Goal: Information Seeking & Learning: Check status

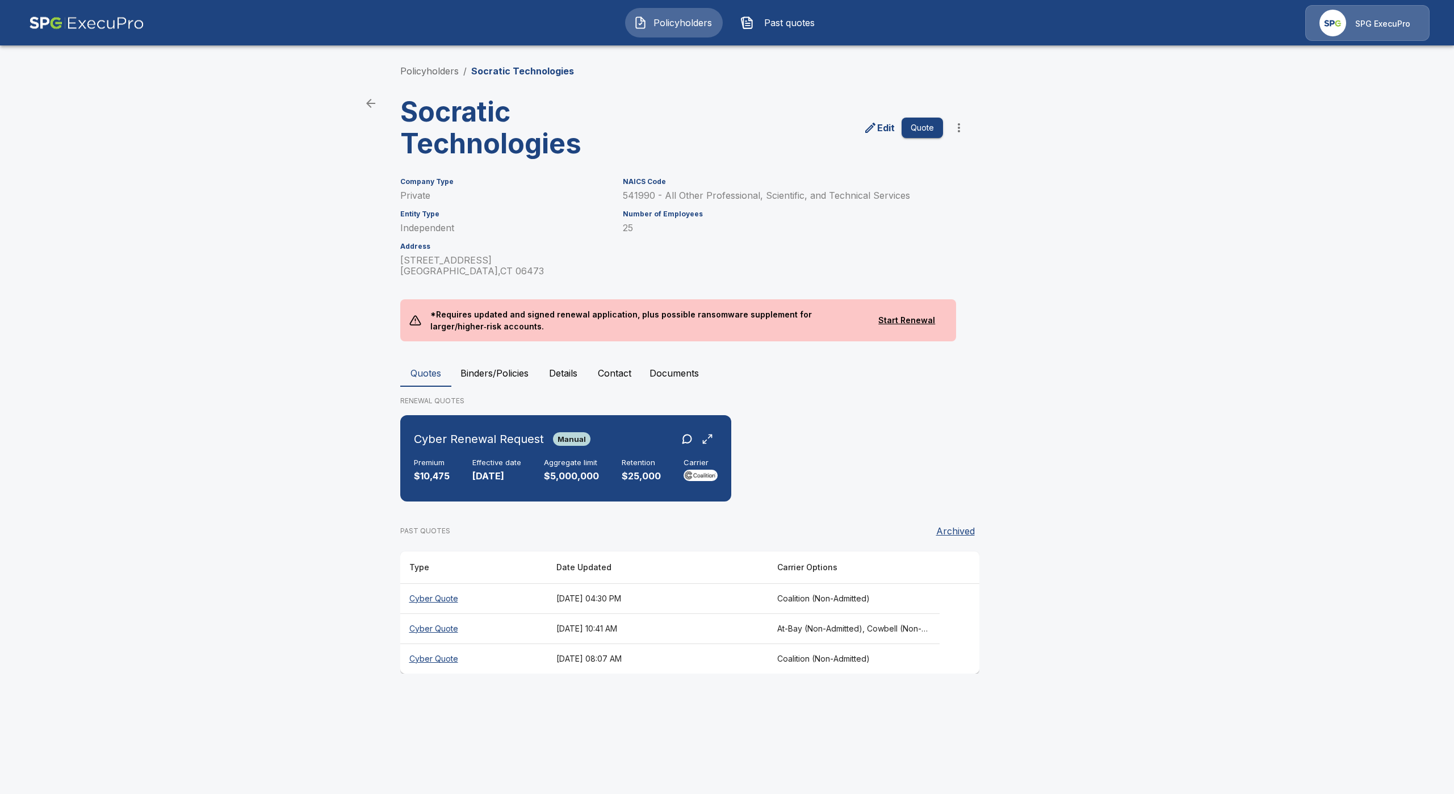
click at [132, 23] on img at bounding box center [86, 23] width 115 height 36
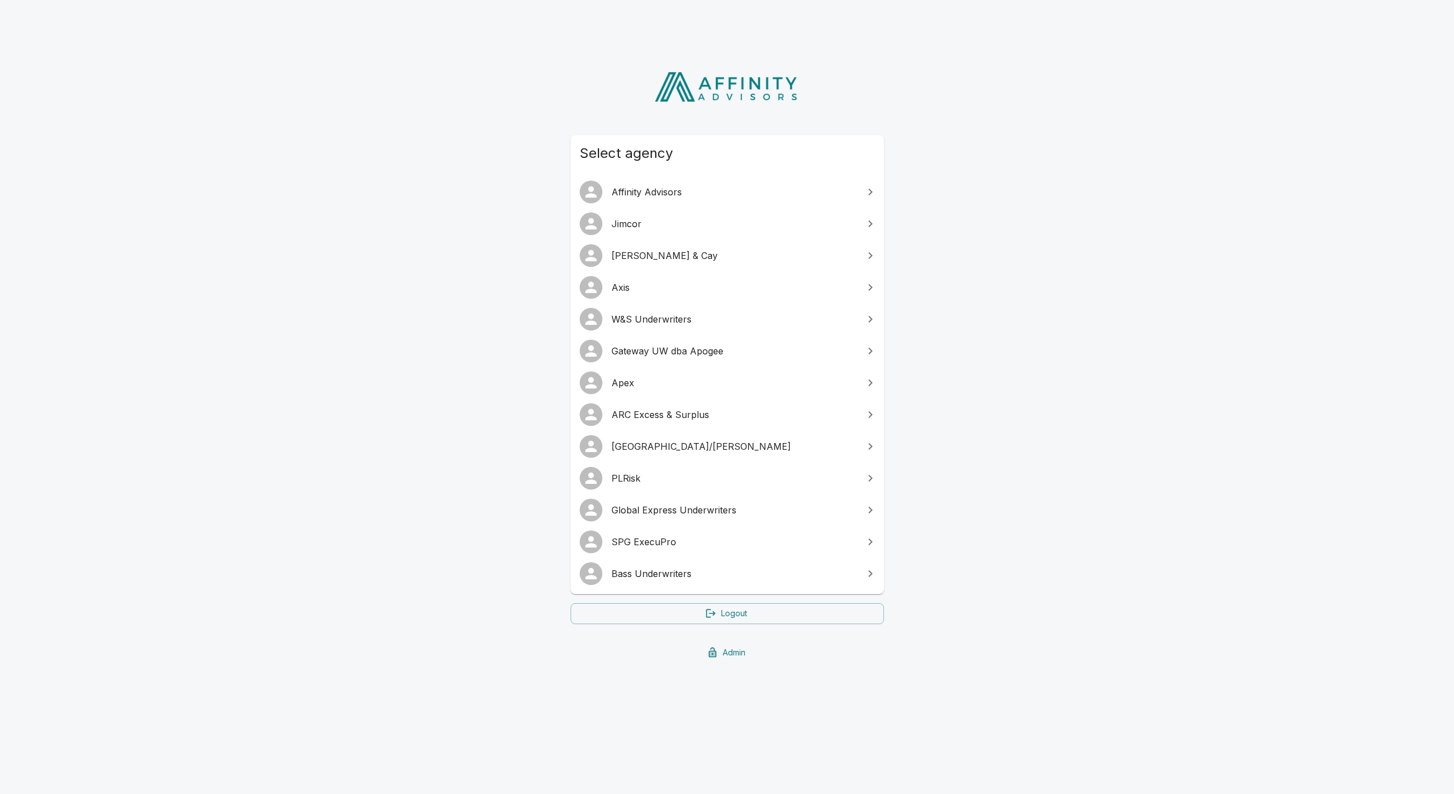
click at [651, 343] on link "Gateway UW dba Apogee" at bounding box center [727, 351] width 313 height 32
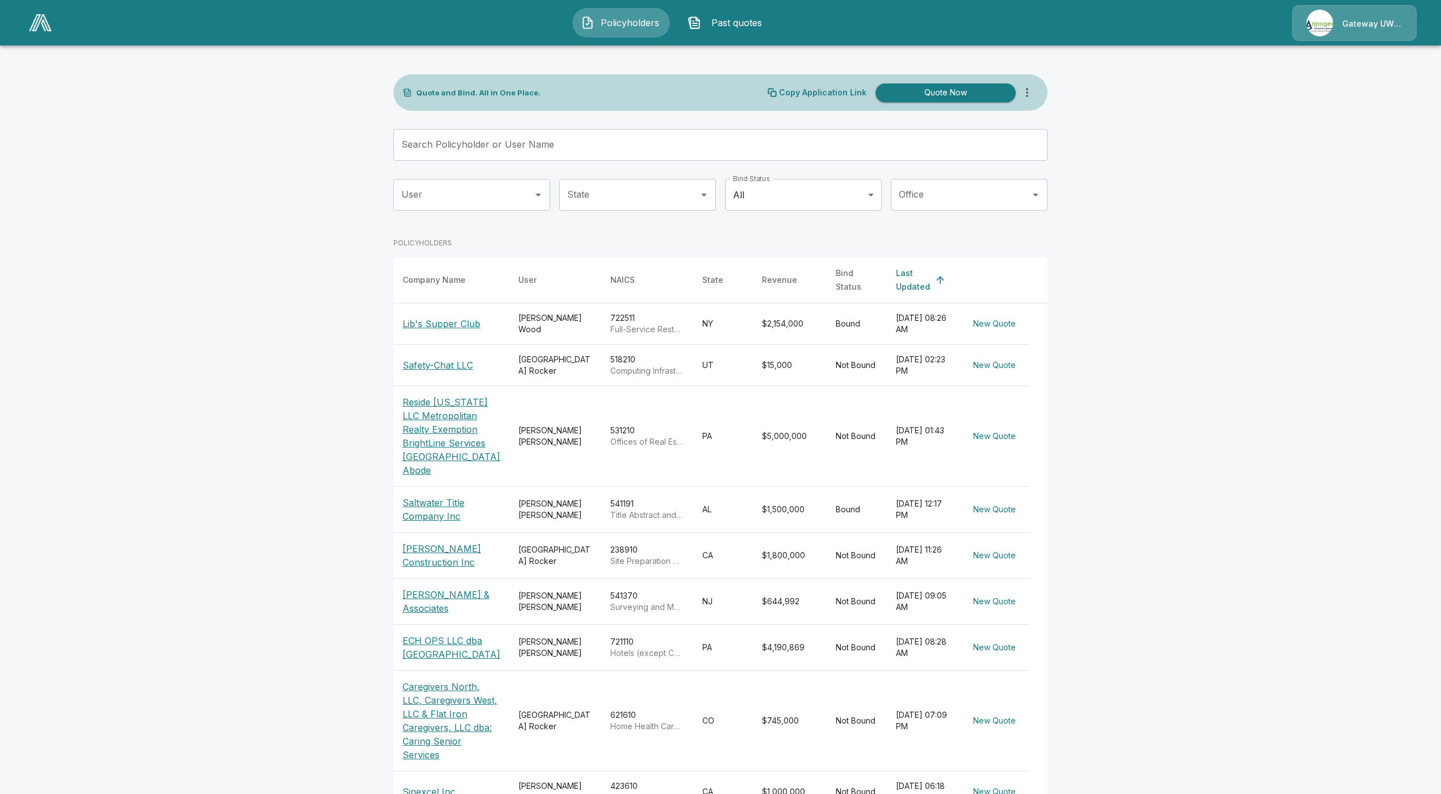
click at [566, 145] on input "Search Policyholder or User Name" at bounding box center [715, 145] width 642 height 32
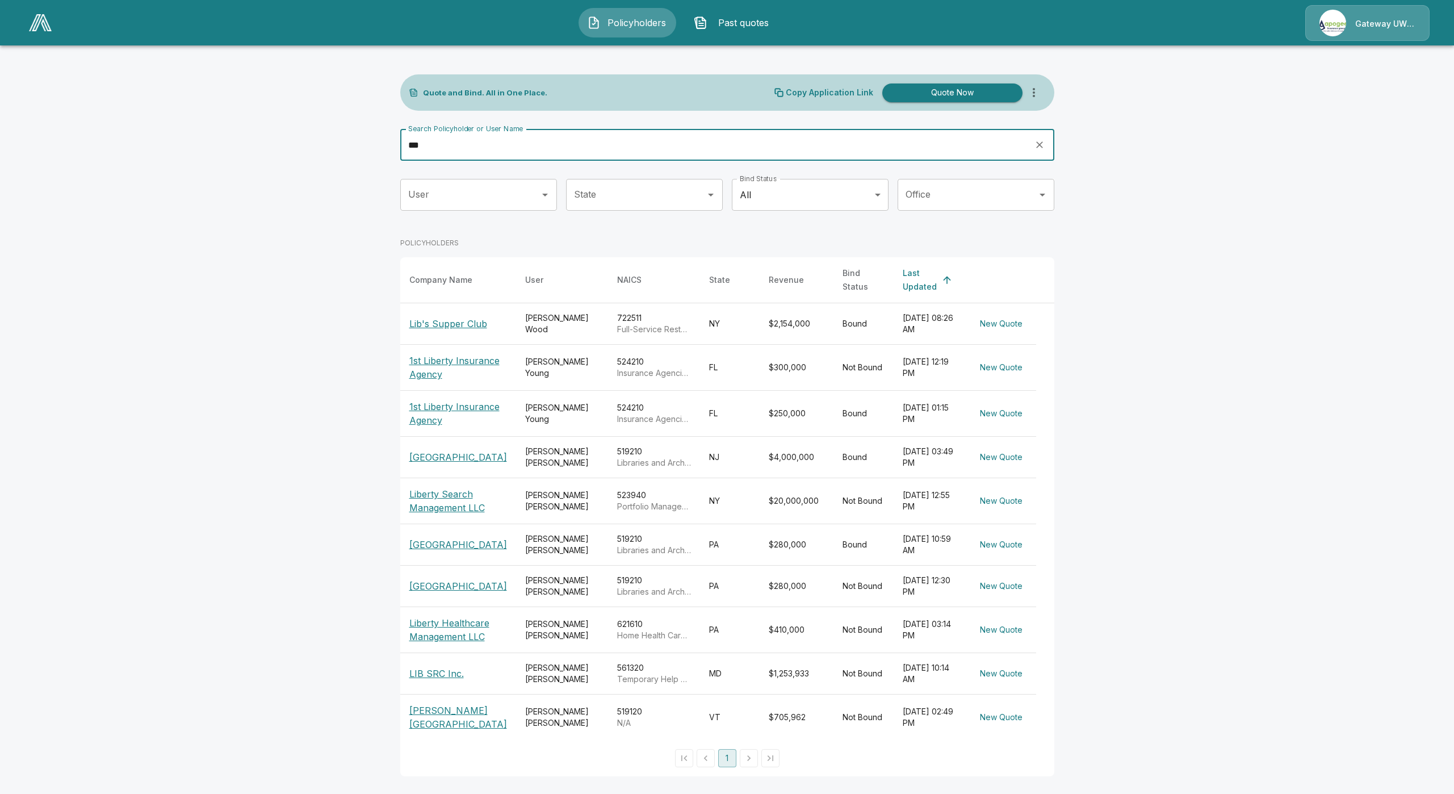
type input "***"
click at [456, 317] on p "Lib's Supper Club" at bounding box center [448, 324] width 78 height 14
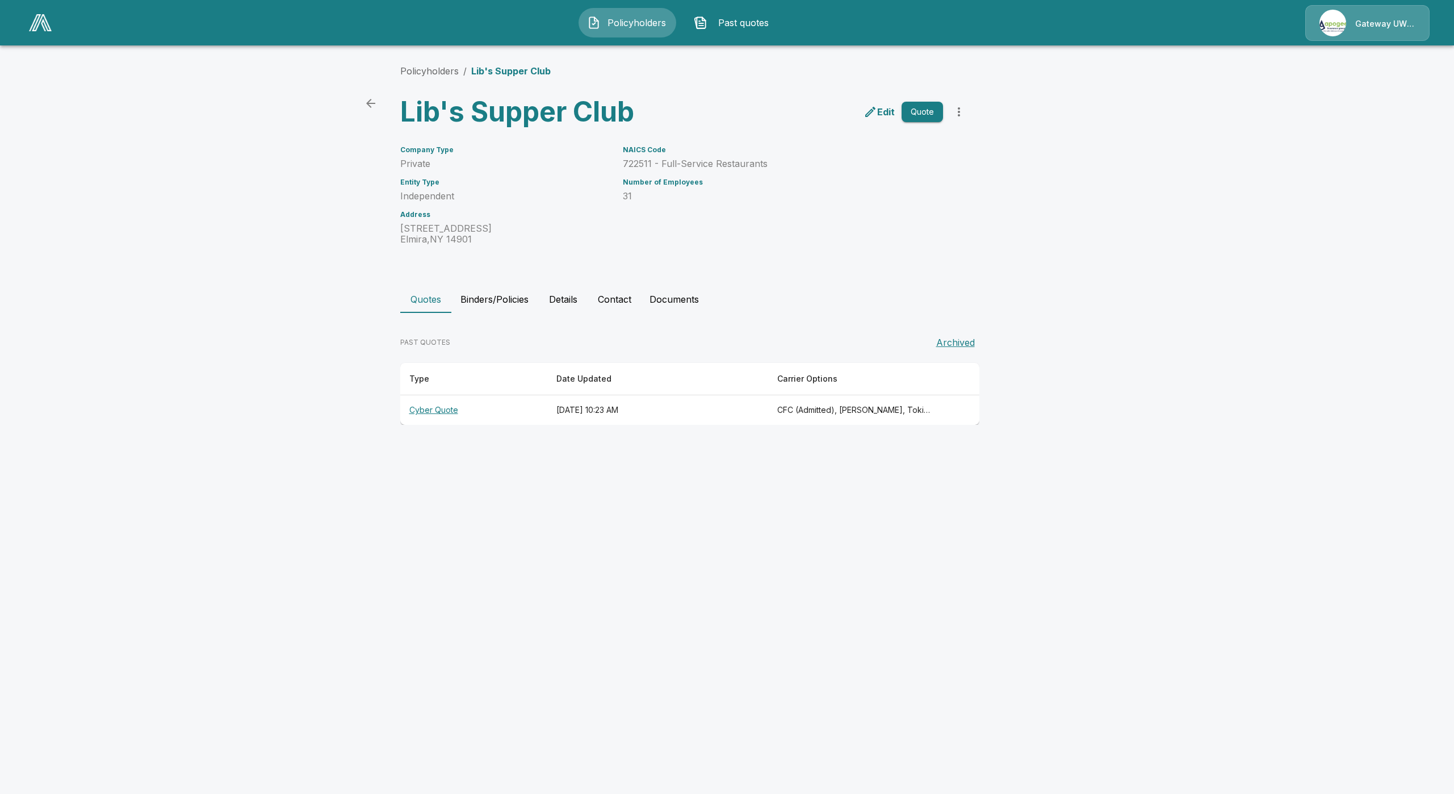
click at [450, 419] on th "Cyber Quote" at bounding box center [473, 410] width 147 height 30
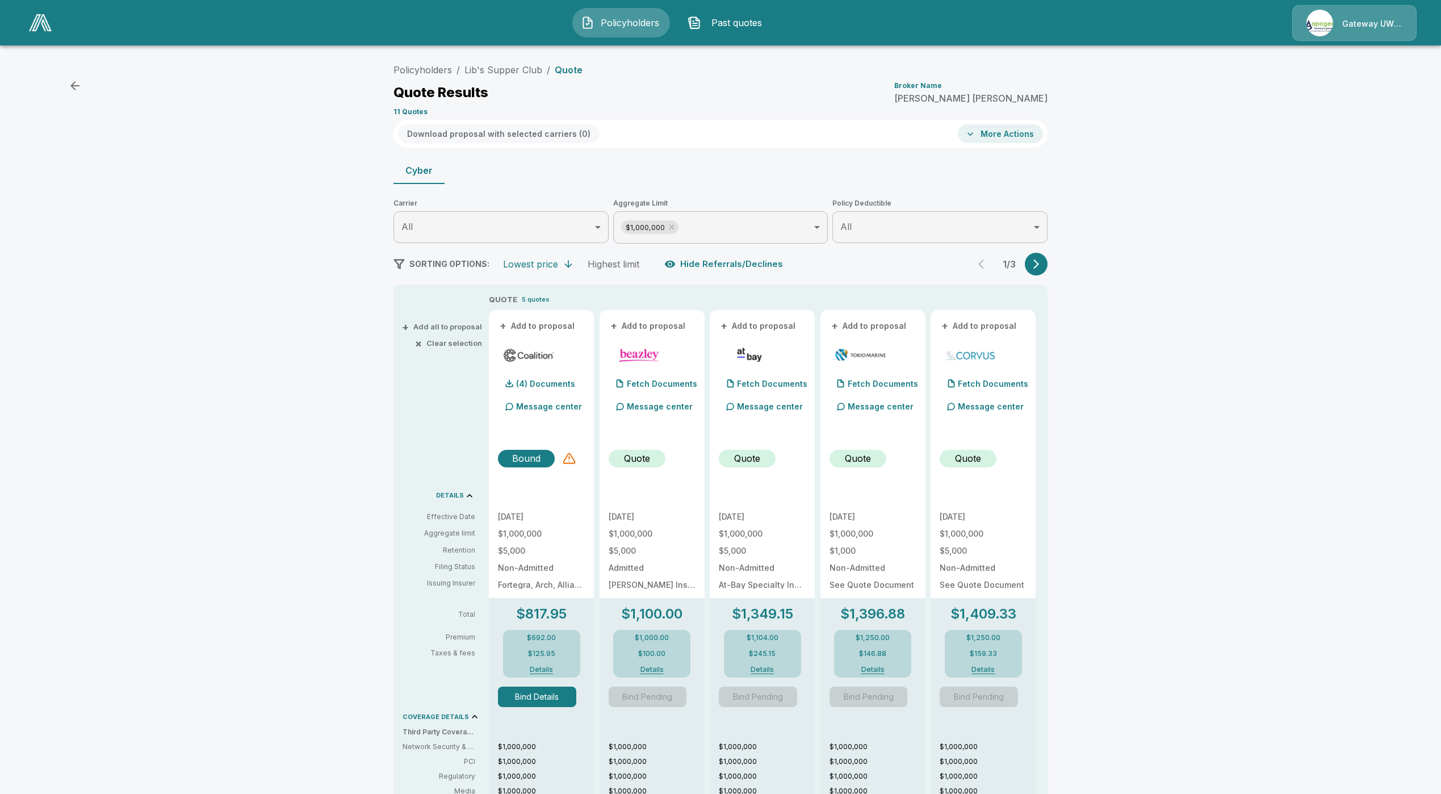
click at [540, 646] on div "$692.00 $125.95 Details" at bounding box center [541, 654] width 77 height 48
drag, startPoint x: 566, startPoint y: 637, endPoint x: 512, endPoint y: 634, distance: 54.1
click at [512, 634] on div "$692.00 $125.95 Details" at bounding box center [541, 654] width 77 height 48
copy p "$692.00"
click at [554, 668] on button "Details" at bounding box center [541, 669] width 45 height 7
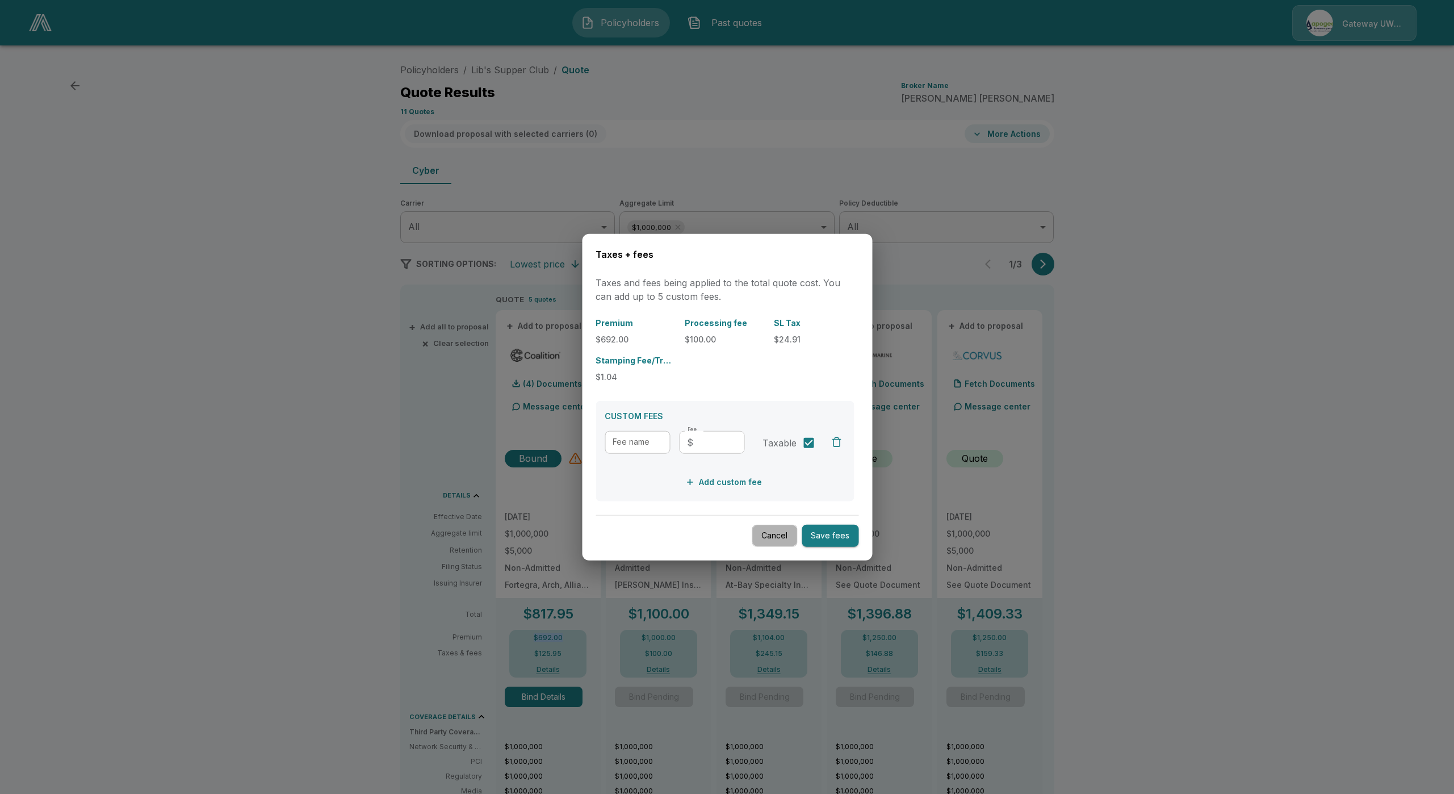
drag, startPoint x: 787, startPoint y: 532, endPoint x: 778, endPoint y: 543, distance: 14.2
click at [786, 534] on button "Cancel" at bounding box center [774, 536] width 45 height 22
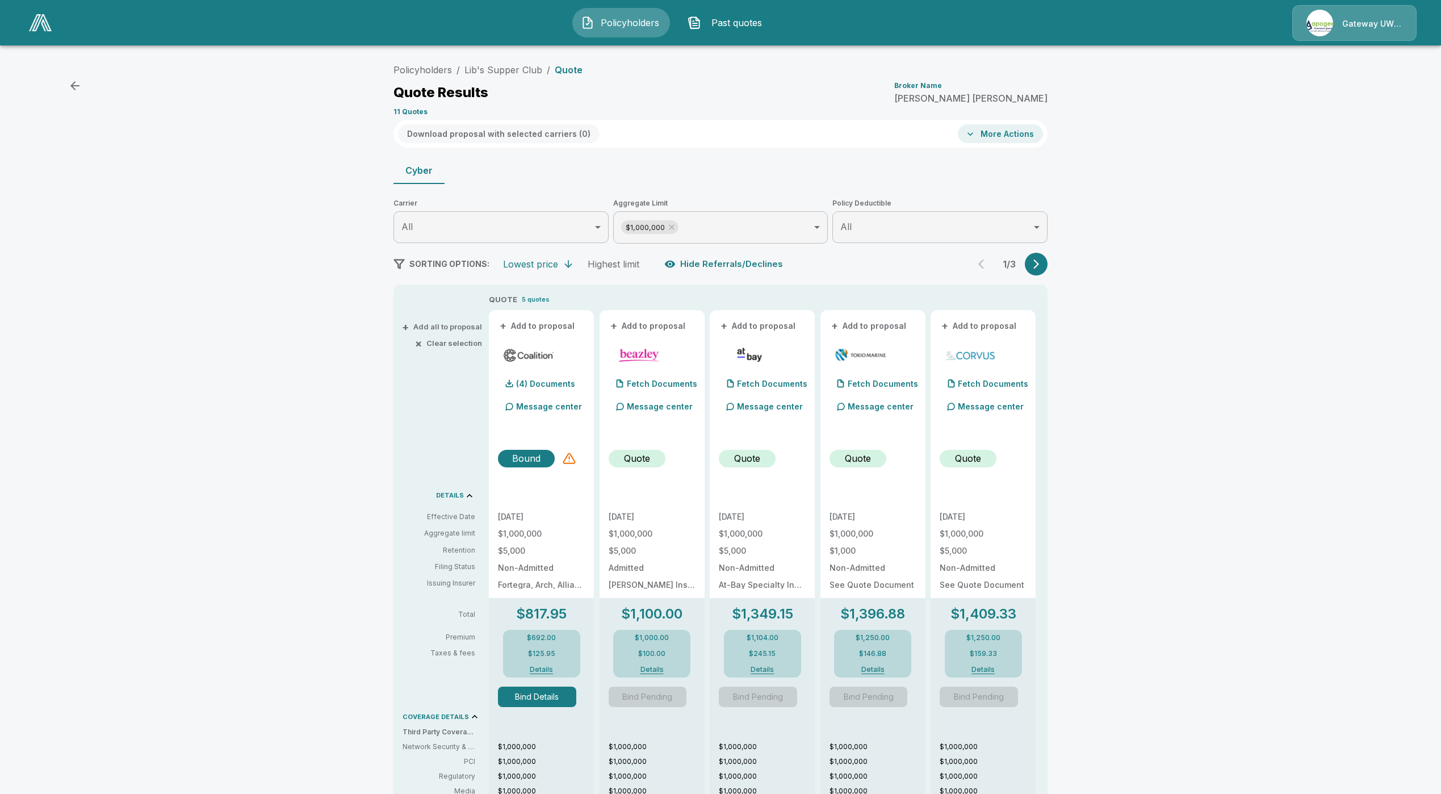
click at [497, 60] on div "Policyholders / Lib's Supper Club / Quote Quote Results Broker Name Matthew McG…" at bounding box center [721, 88] width 654 height 61
click at [501, 69] on link "Lib's Supper Club" at bounding box center [504, 69] width 78 height 11
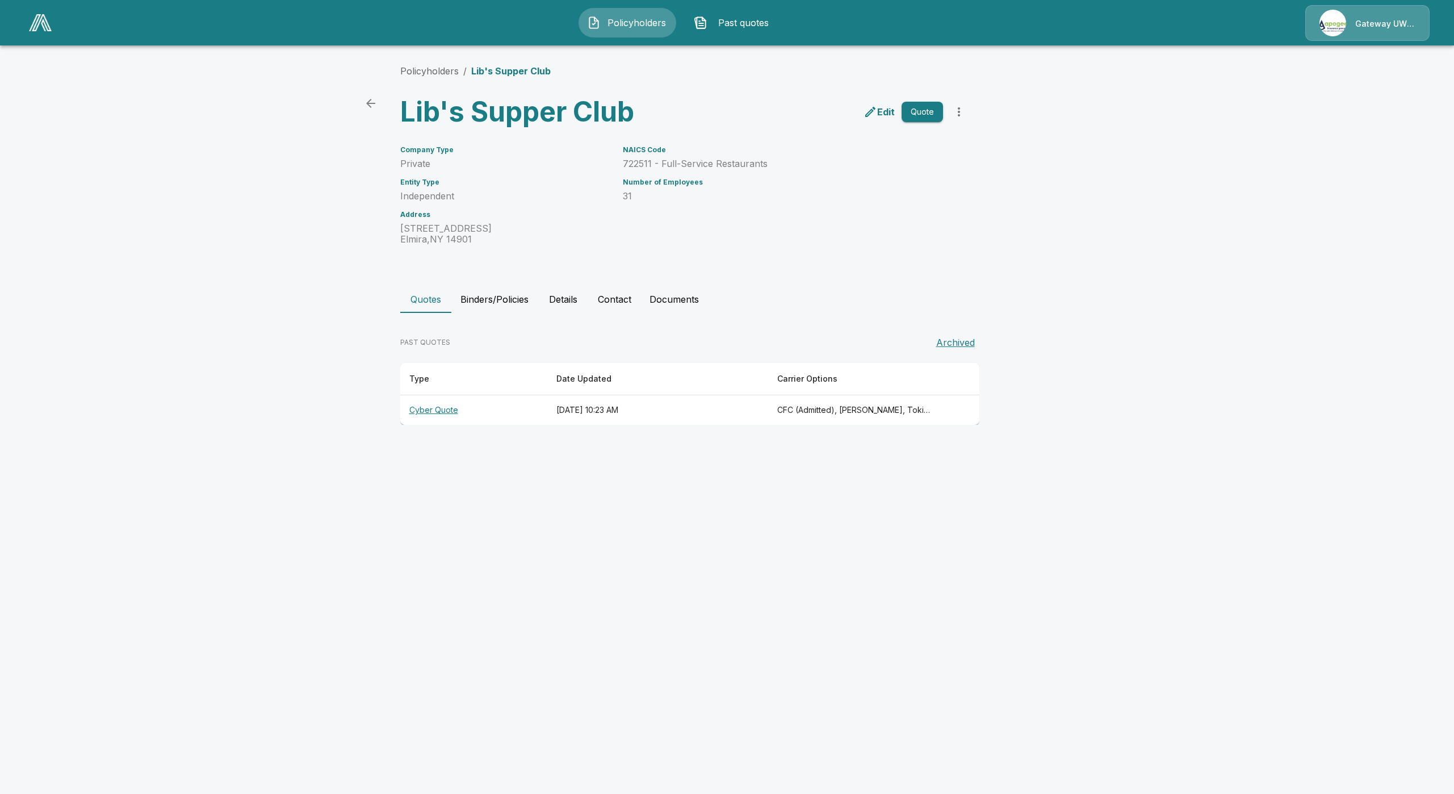
click at [563, 306] on button "Details" at bounding box center [563, 299] width 51 height 27
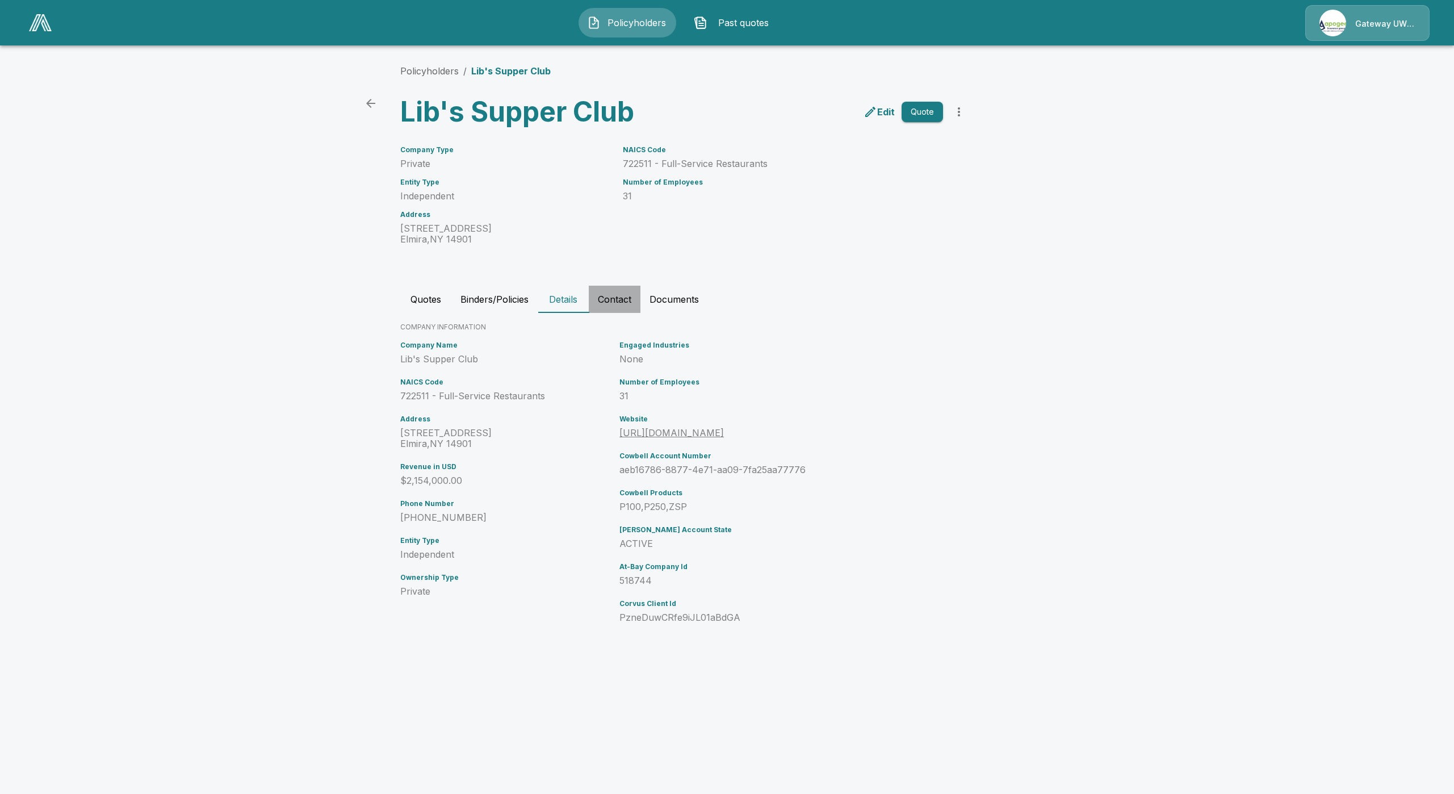
click at [622, 304] on button "Contact" at bounding box center [615, 299] width 52 height 27
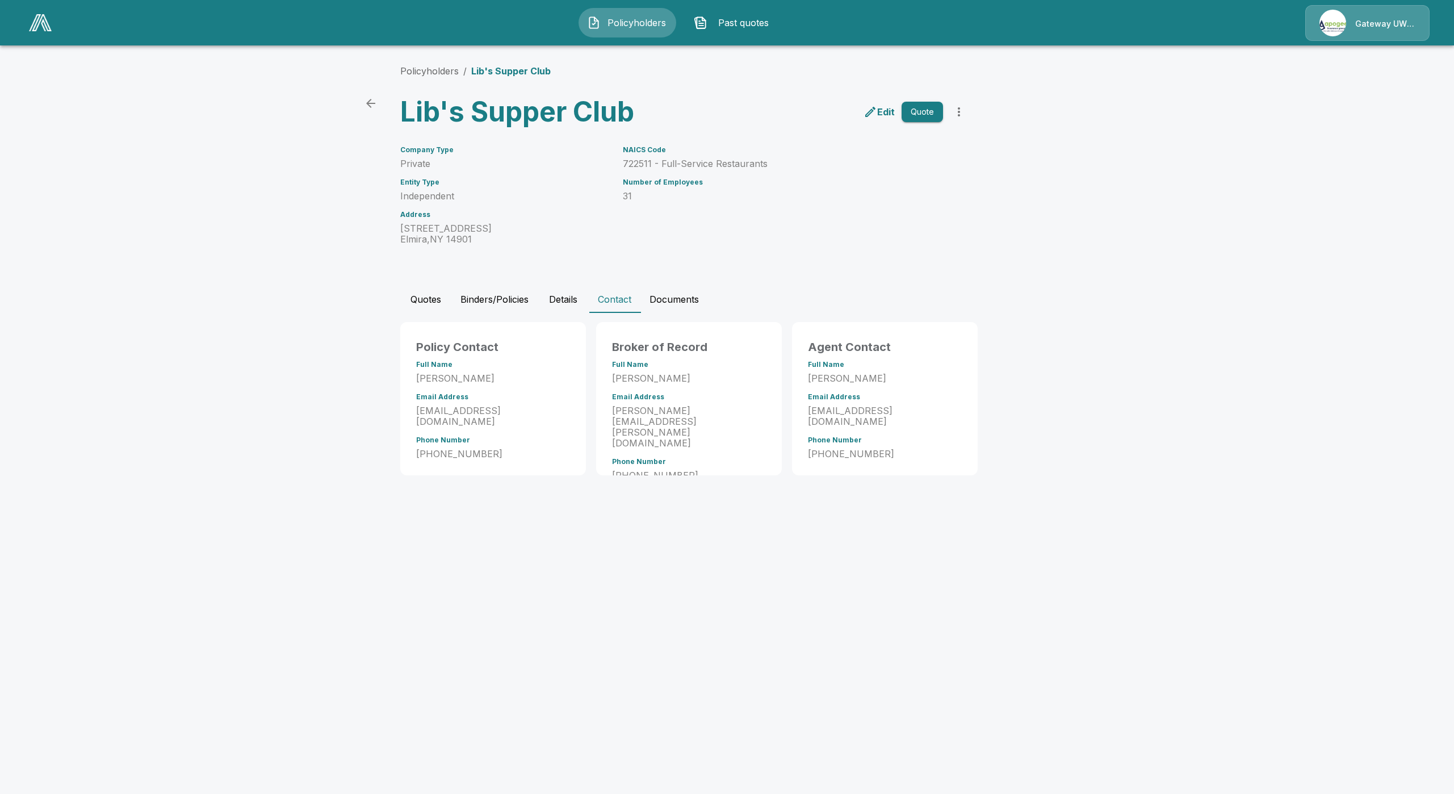
click at [34, 28] on img at bounding box center [40, 22] width 23 height 17
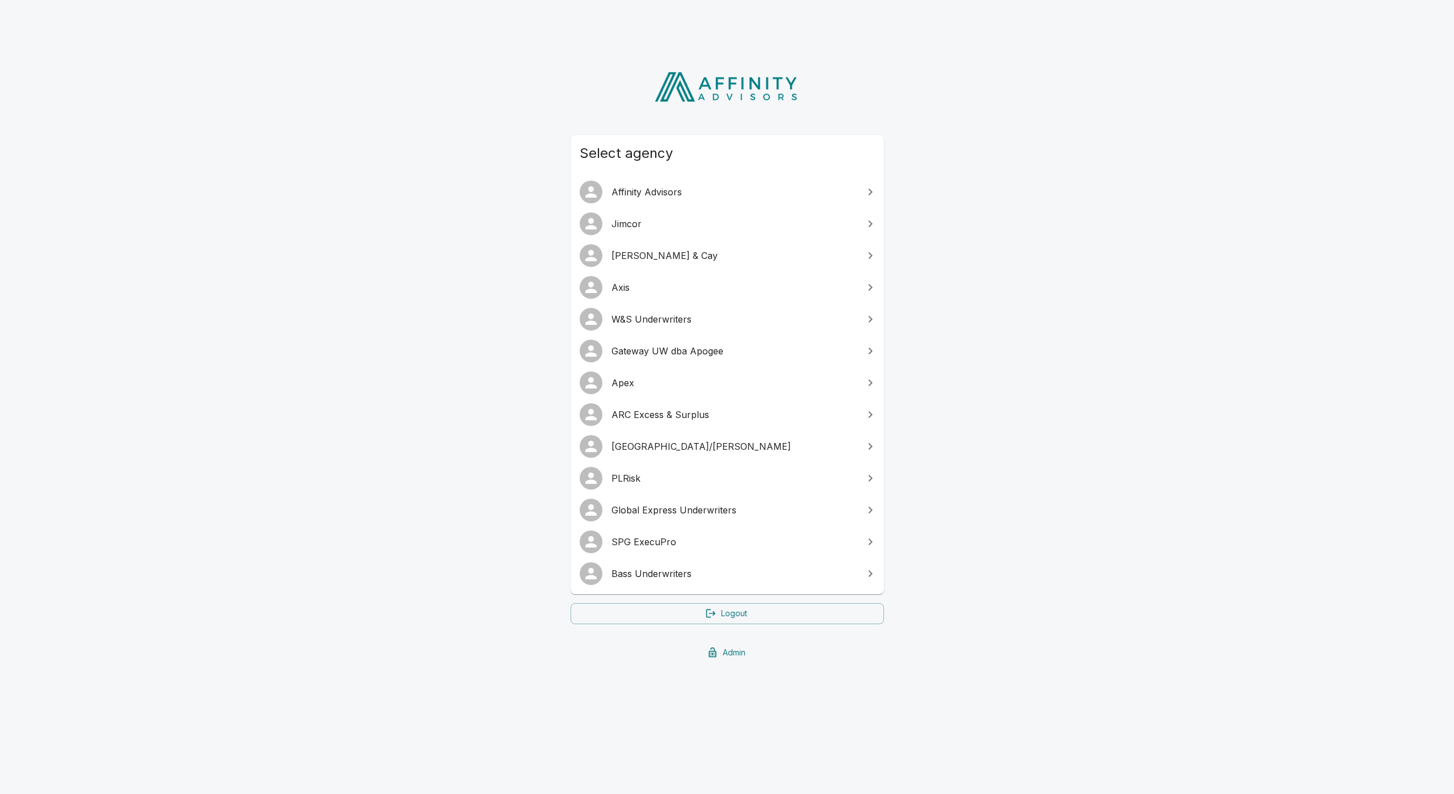
drag, startPoint x: 433, startPoint y: 534, endPoint x: 425, endPoint y: 534, distance: 8.0
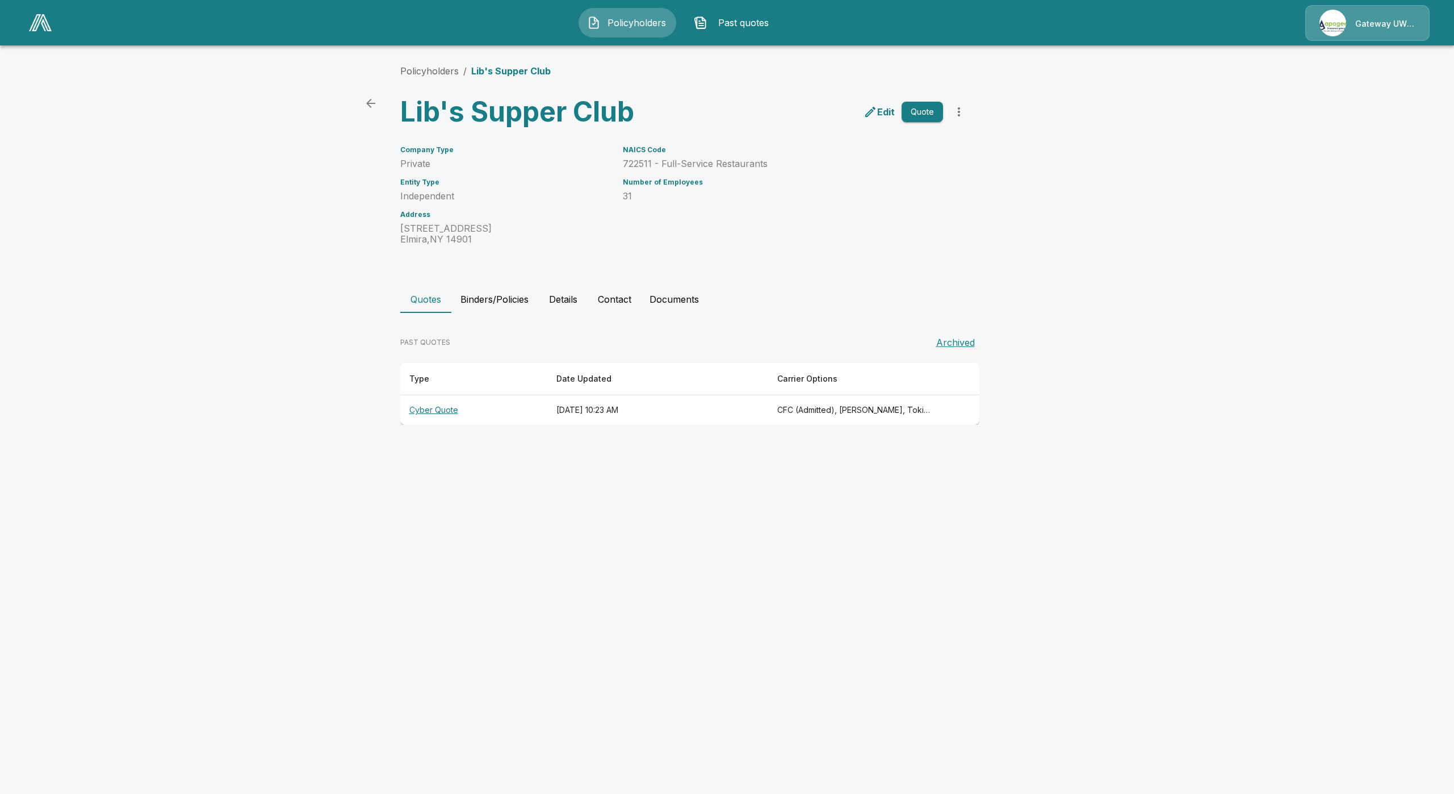
click at [497, 300] on button "Binders/Policies" at bounding box center [494, 299] width 86 height 27
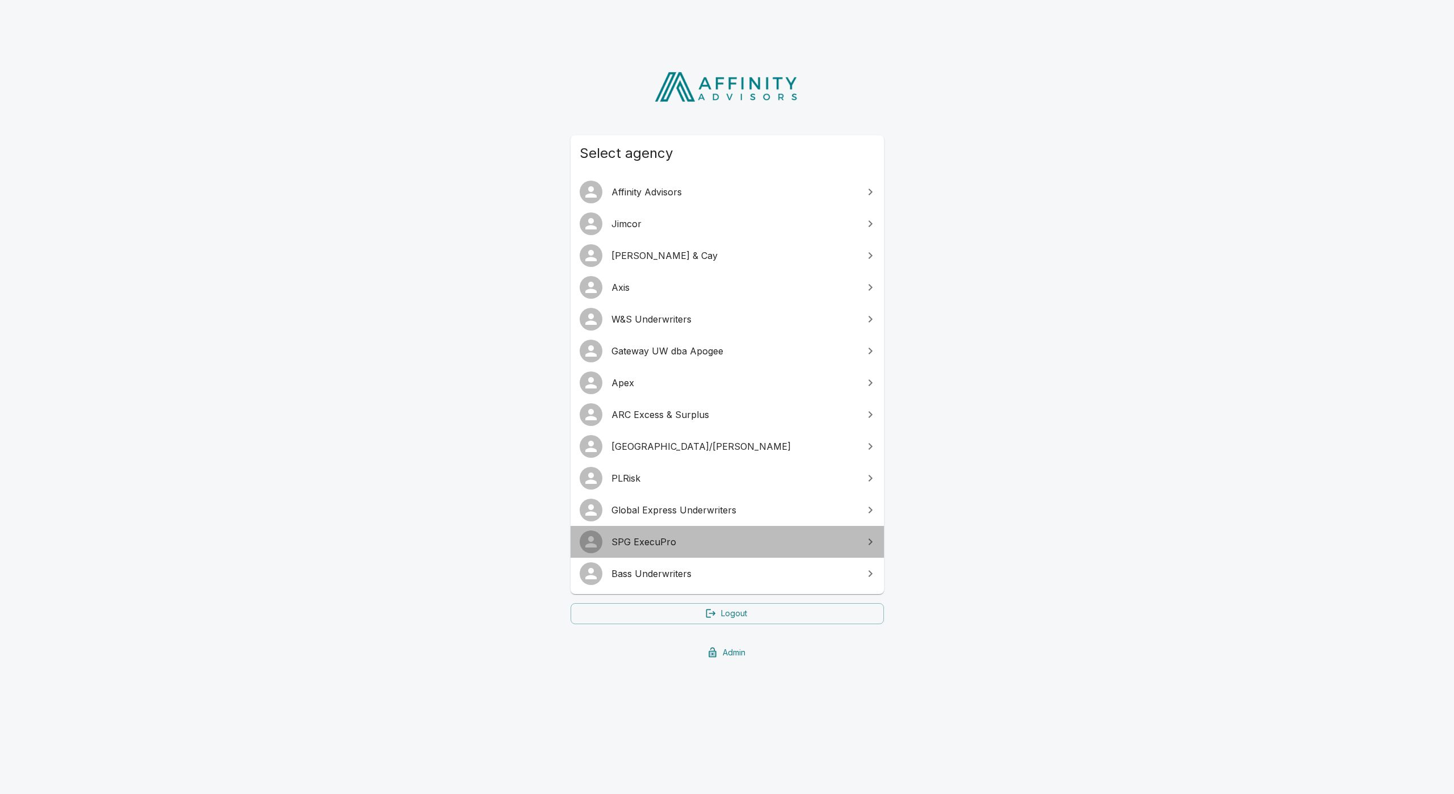
click at [638, 550] on link "SPG ExecuPro" at bounding box center [727, 542] width 313 height 32
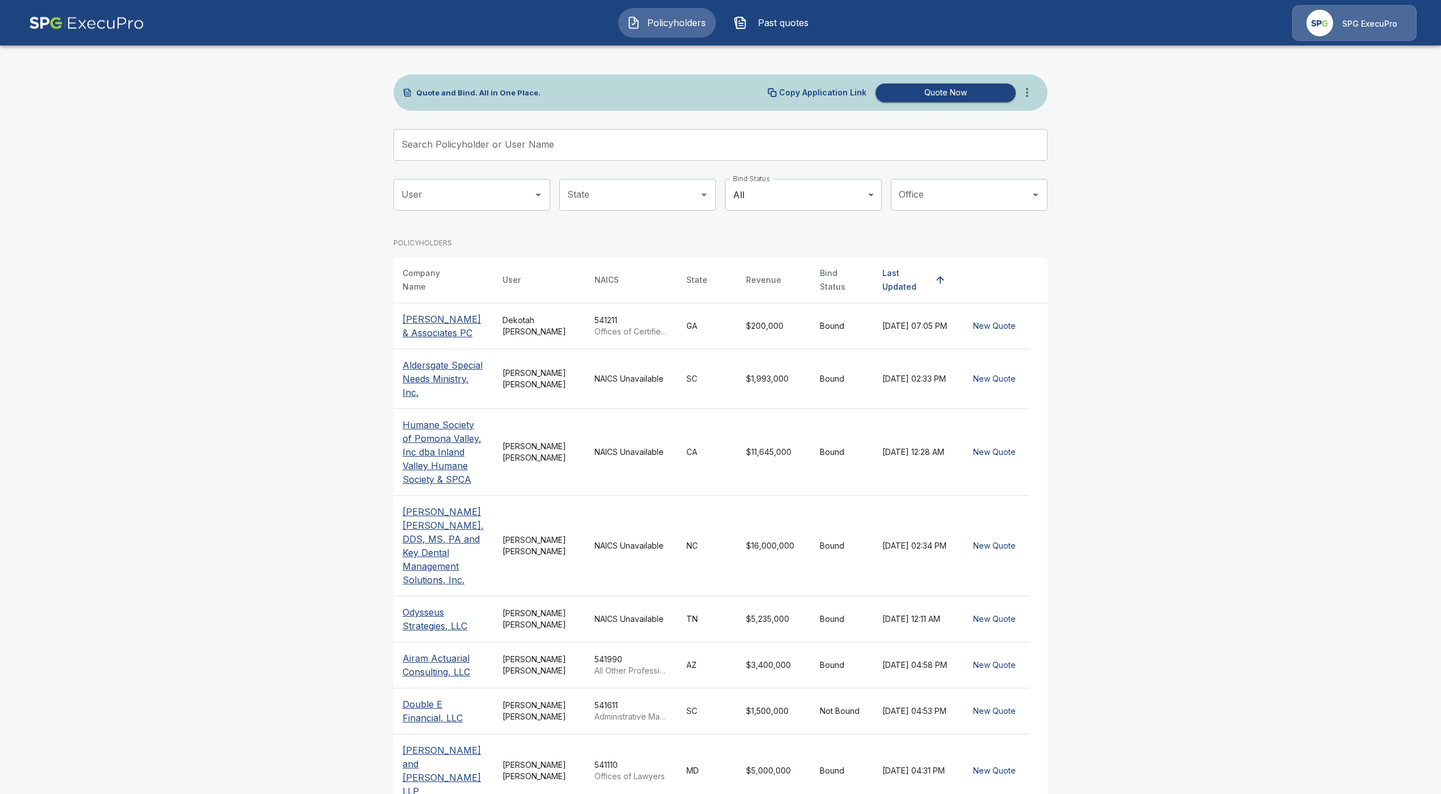
click at [610, 145] on input "Search Policyholder or User Name" at bounding box center [715, 145] width 642 height 32
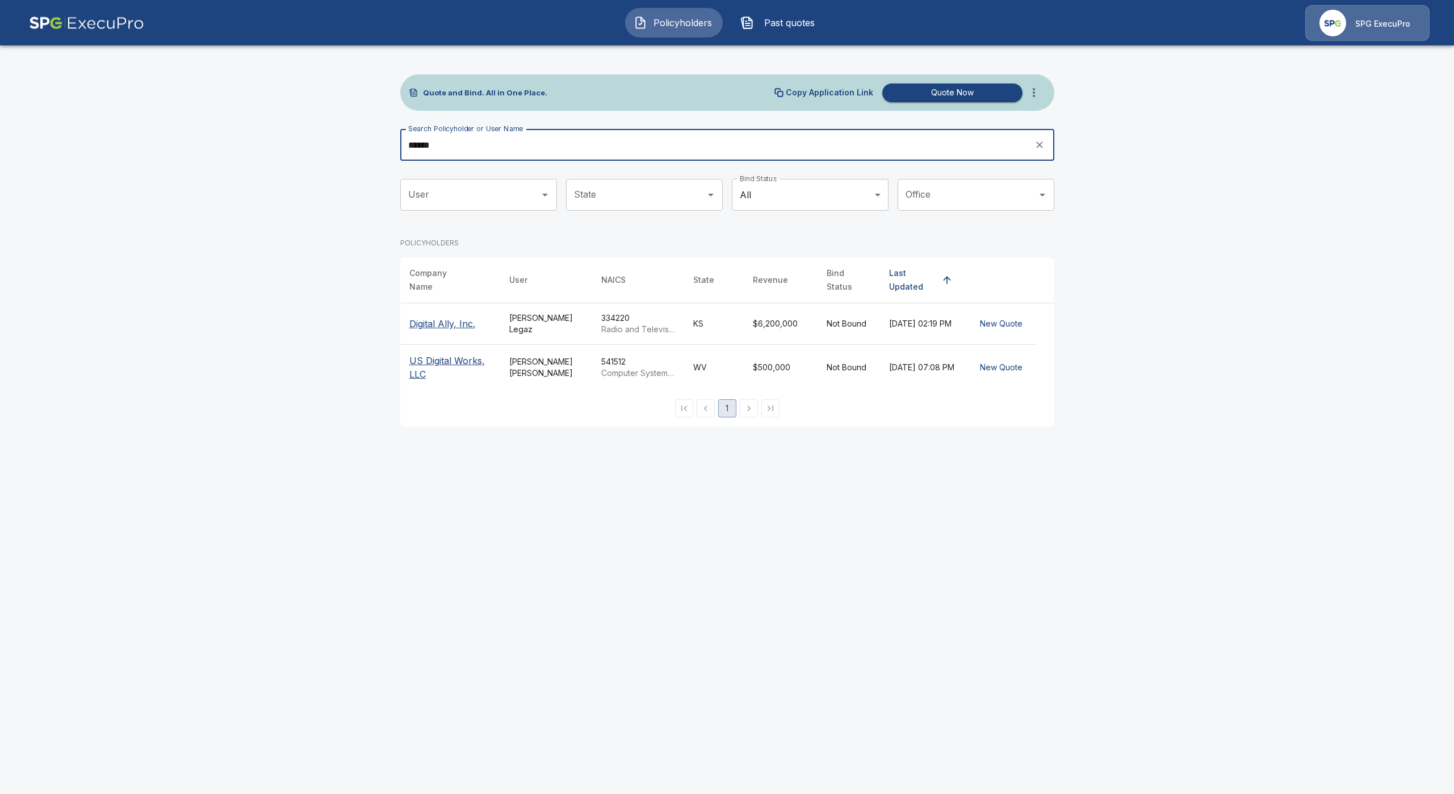
type input "******"
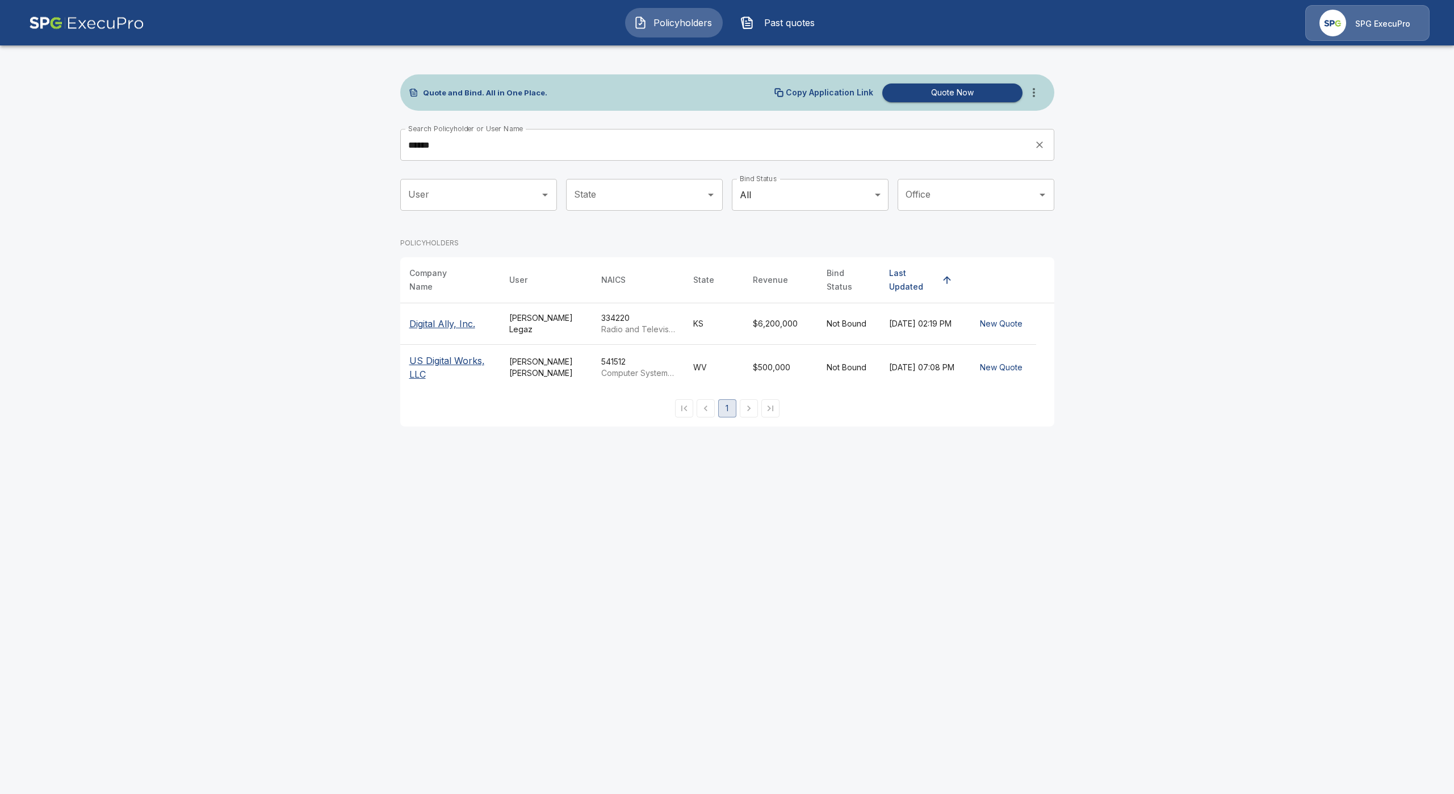
click at [442, 319] on p "Digital Ally, Inc." at bounding box center [442, 324] width 66 height 14
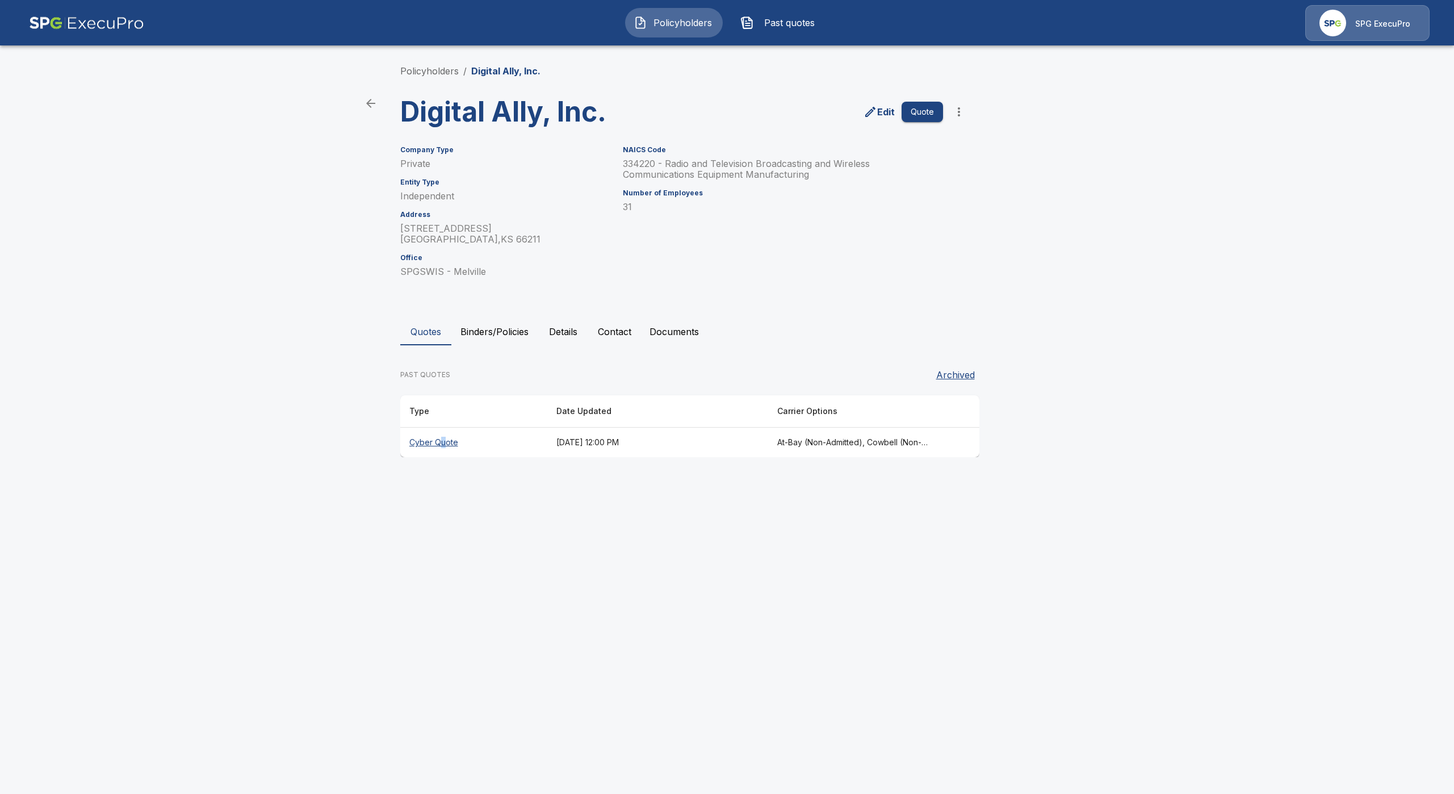
click at [442, 445] on th "Cyber Quote" at bounding box center [473, 443] width 147 height 30
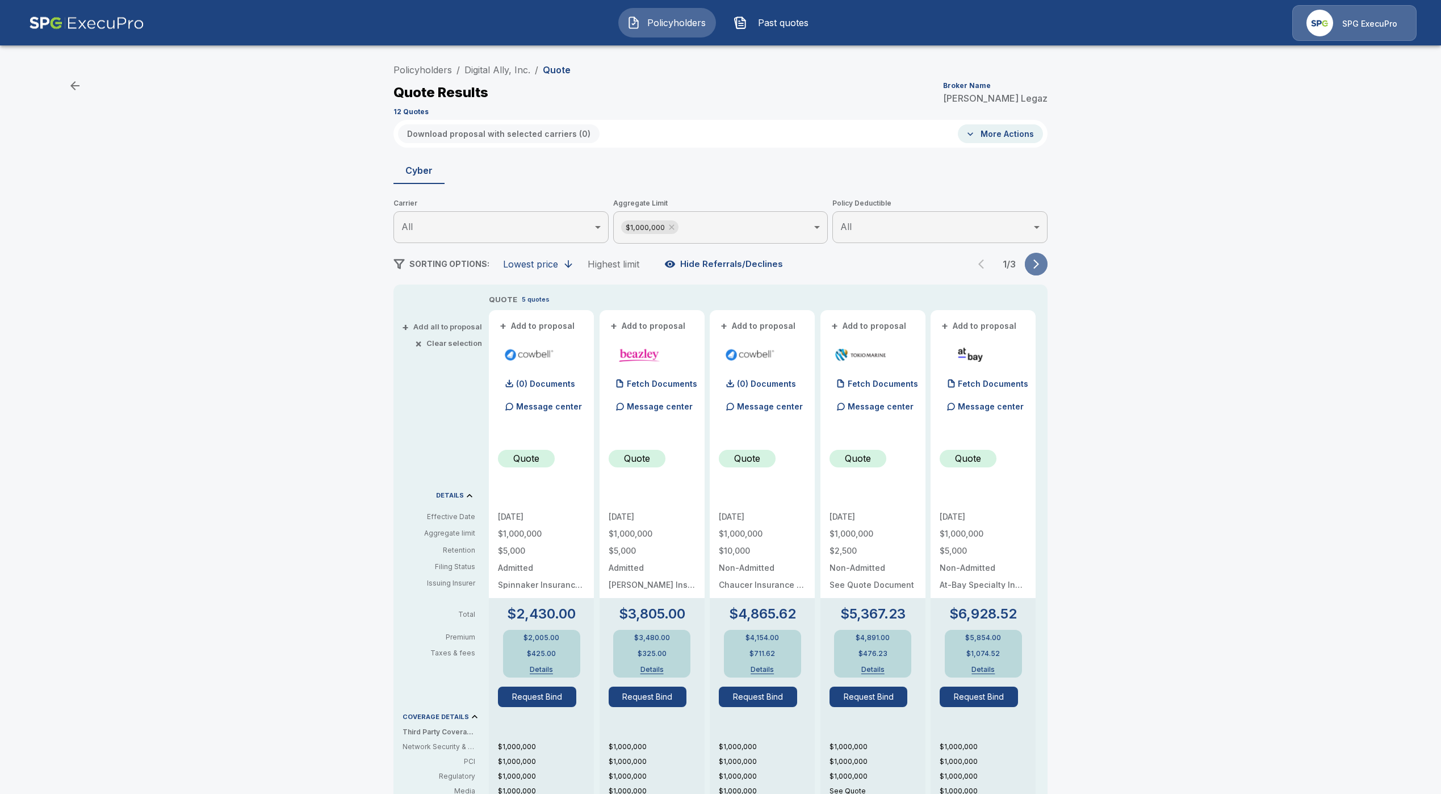
click at [1038, 263] on icon "button" at bounding box center [1036, 263] width 11 height 11
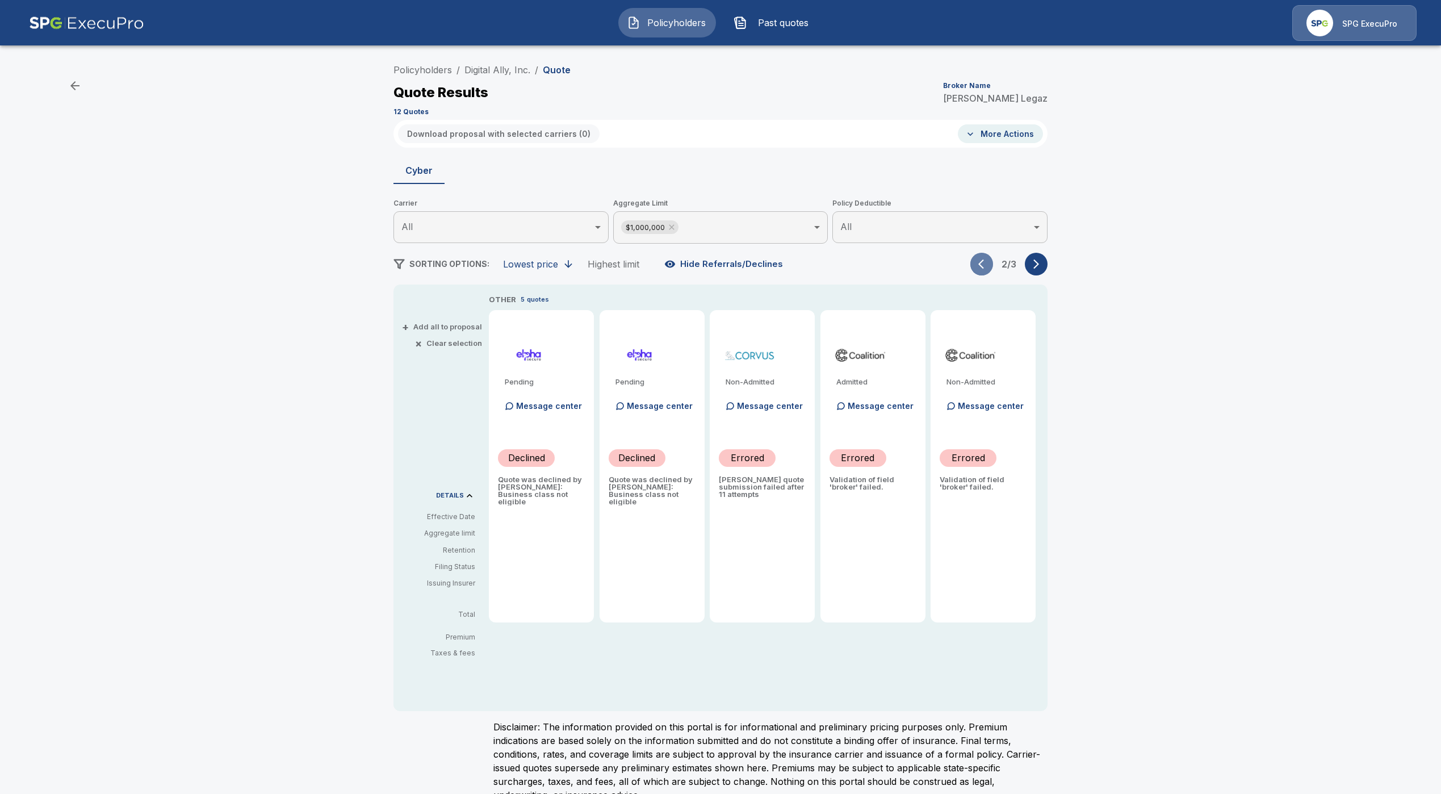
click at [978, 267] on button "button" at bounding box center [981, 264] width 23 height 23
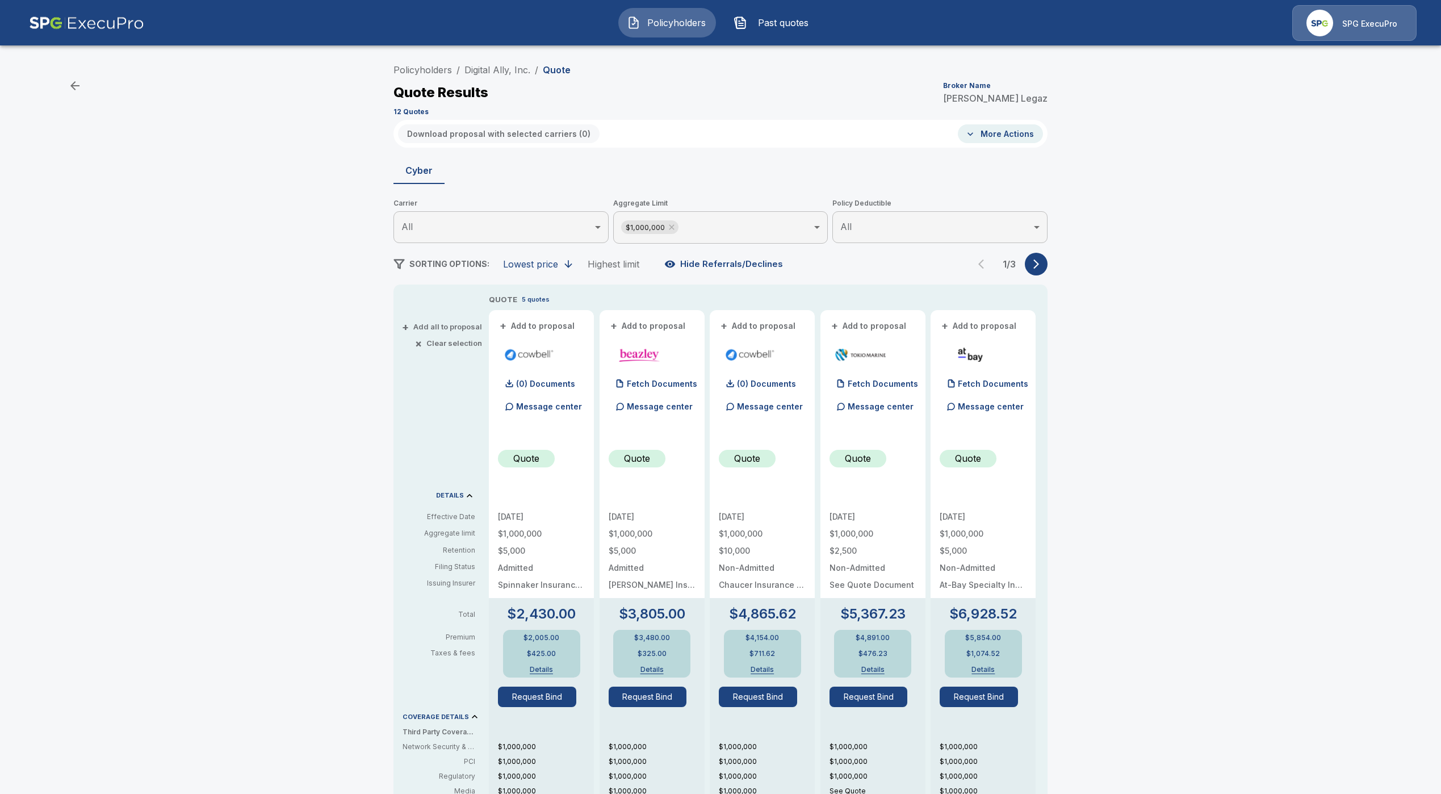
click at [659, 666] on button "Details" at bounding box center [651, 669] width 45 height 7
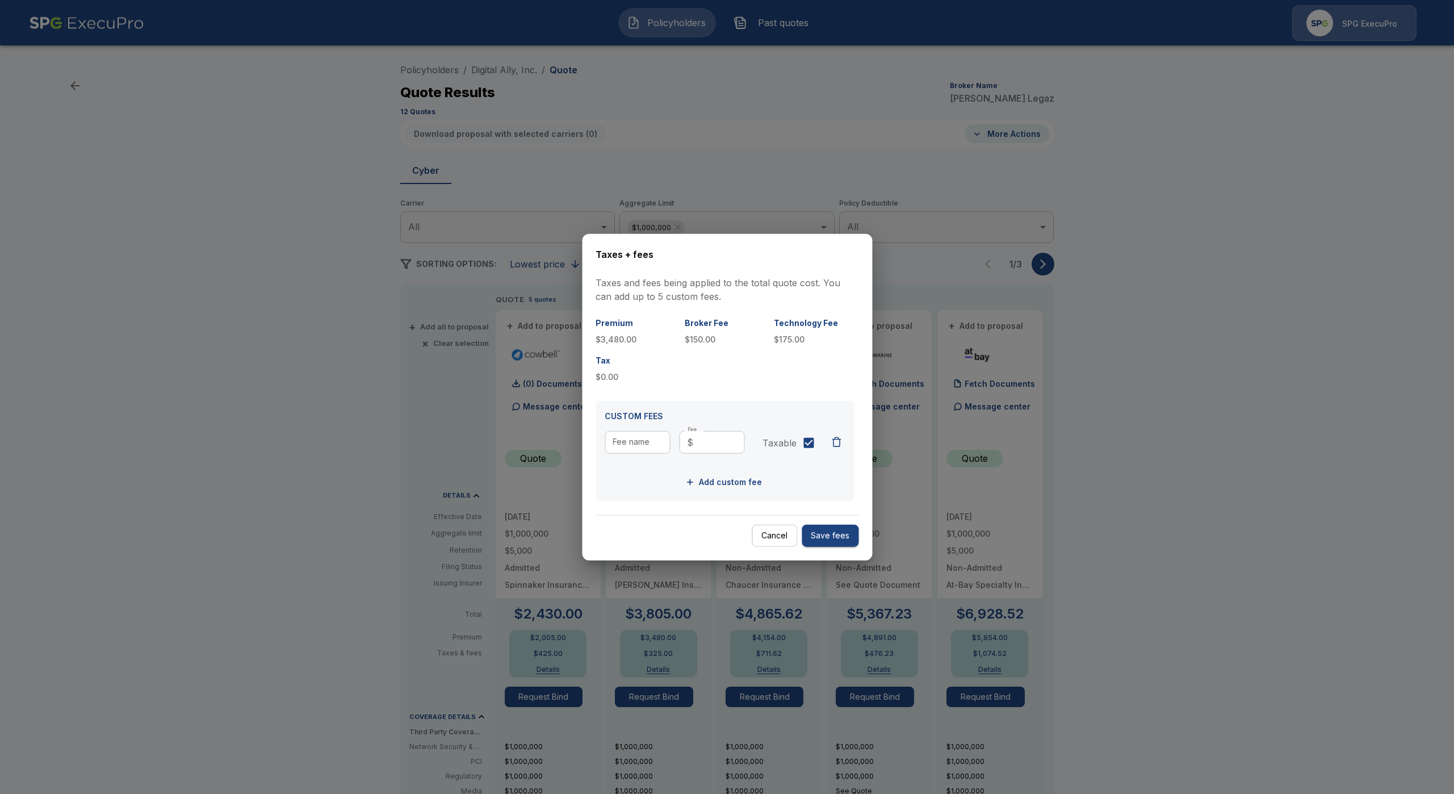
click at [775, 538] on button "Cancel" at bounding box center [774, 536] width 45 height 22
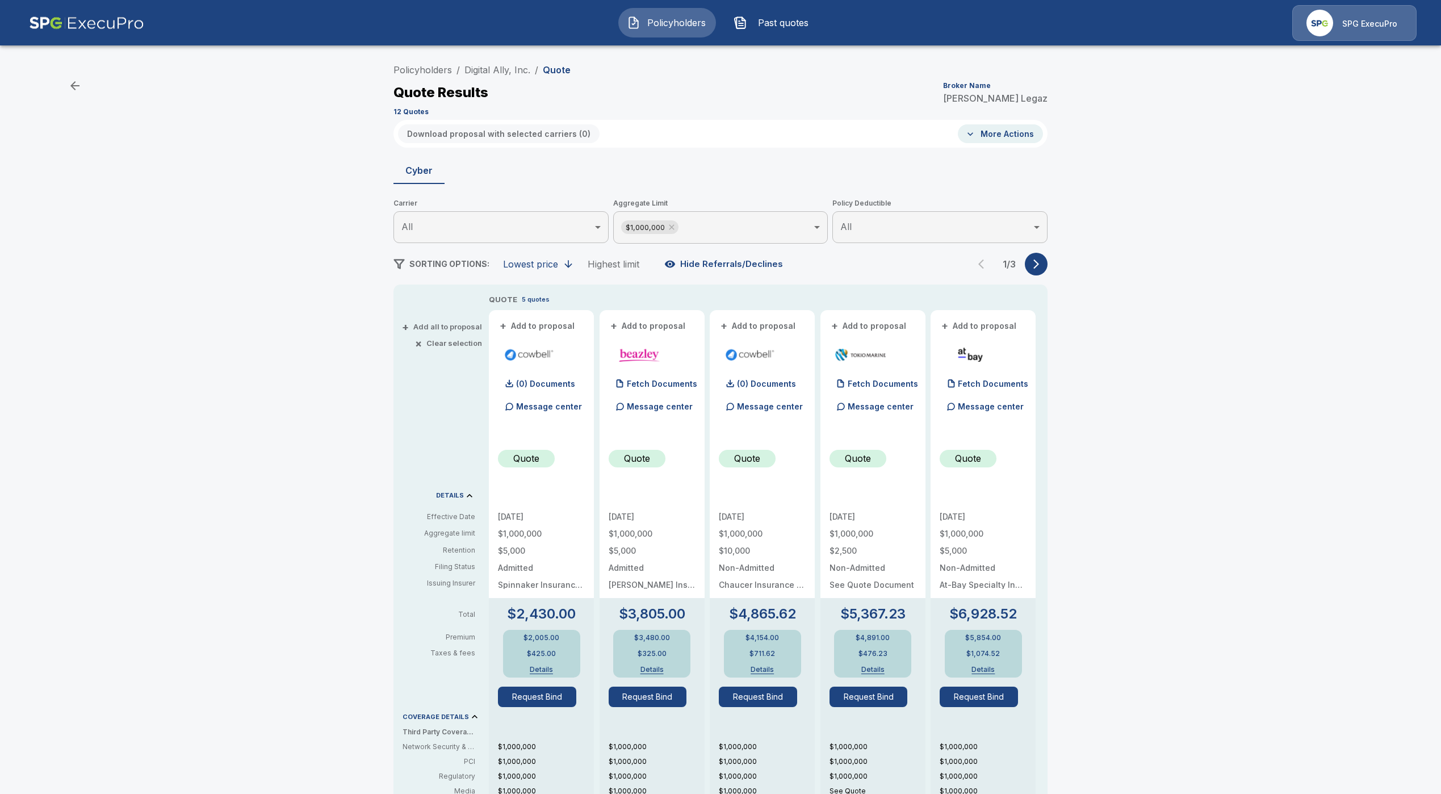
click at [1042, 262] on icon "button" at bounding box center [1036, 263] width 11 height 11
